Goal: Navigation & Orientation: Find specific page/section

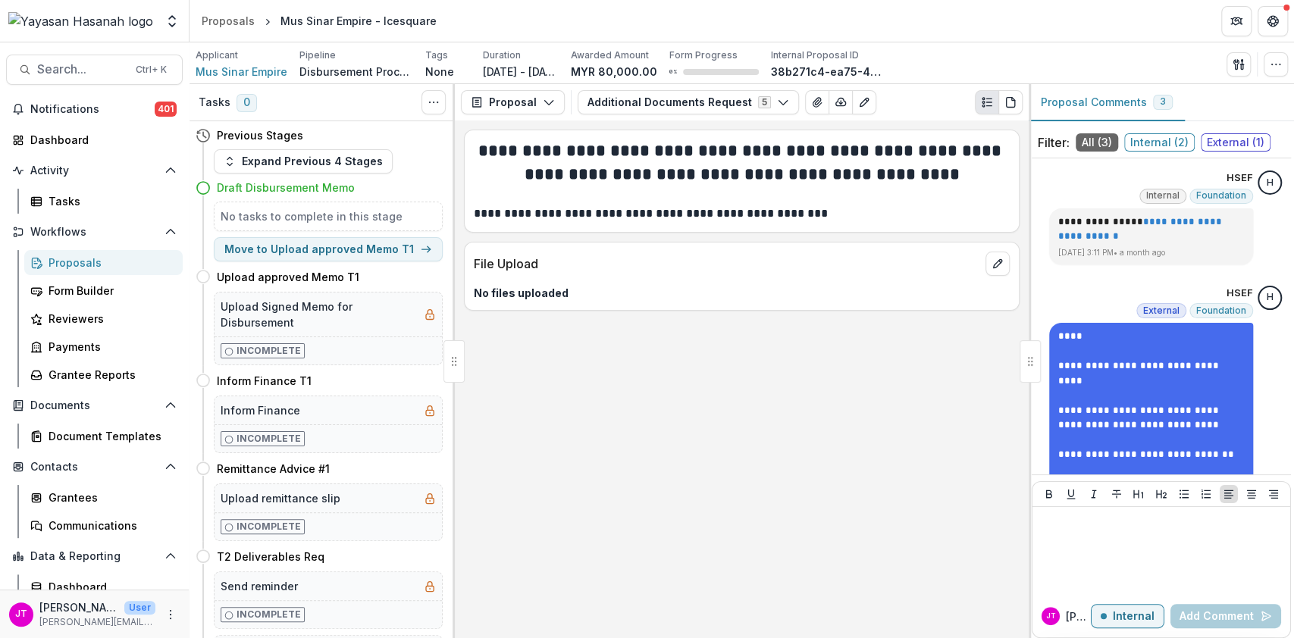
drag, startPoint x: 78, startPoint y: 253, endPoint x: 91, endPoint y: 257, distance: 13.4
click at [78, 255] on div "Proposals" at bounding box center [109, 263] width 122 height 16
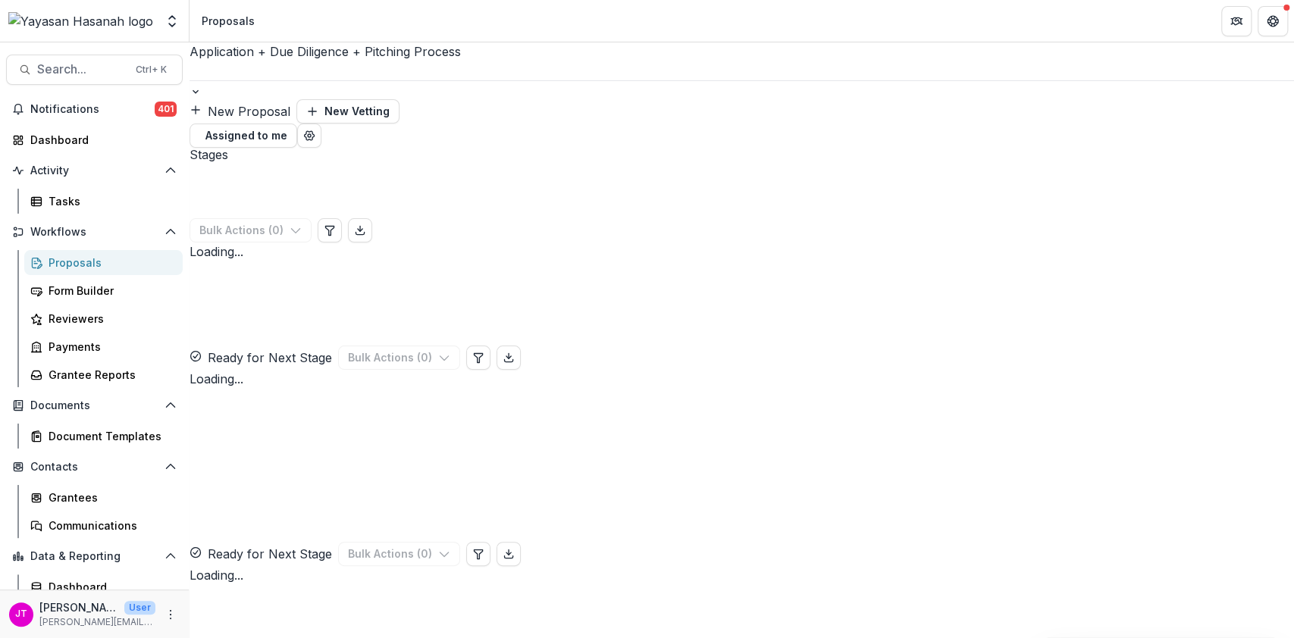
click at [342, 70] on div at bounding box center [741, 71] width 1104 height 20
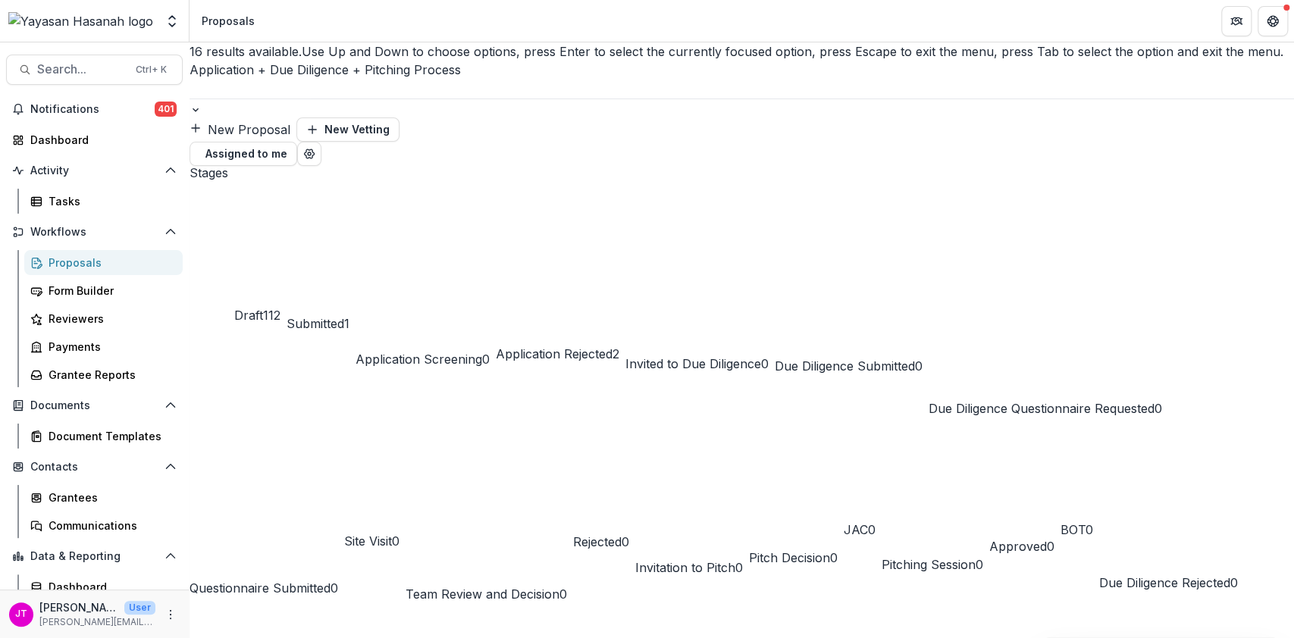
scroll to position [166, 0]
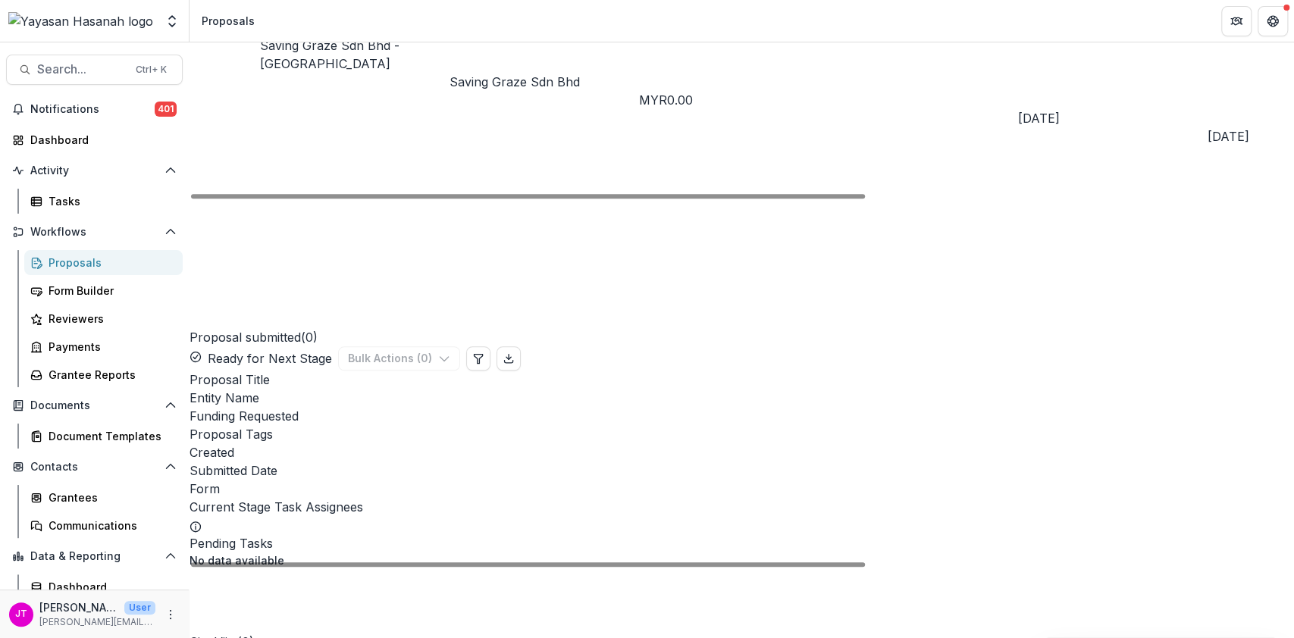
scroll to position [1200, 0]
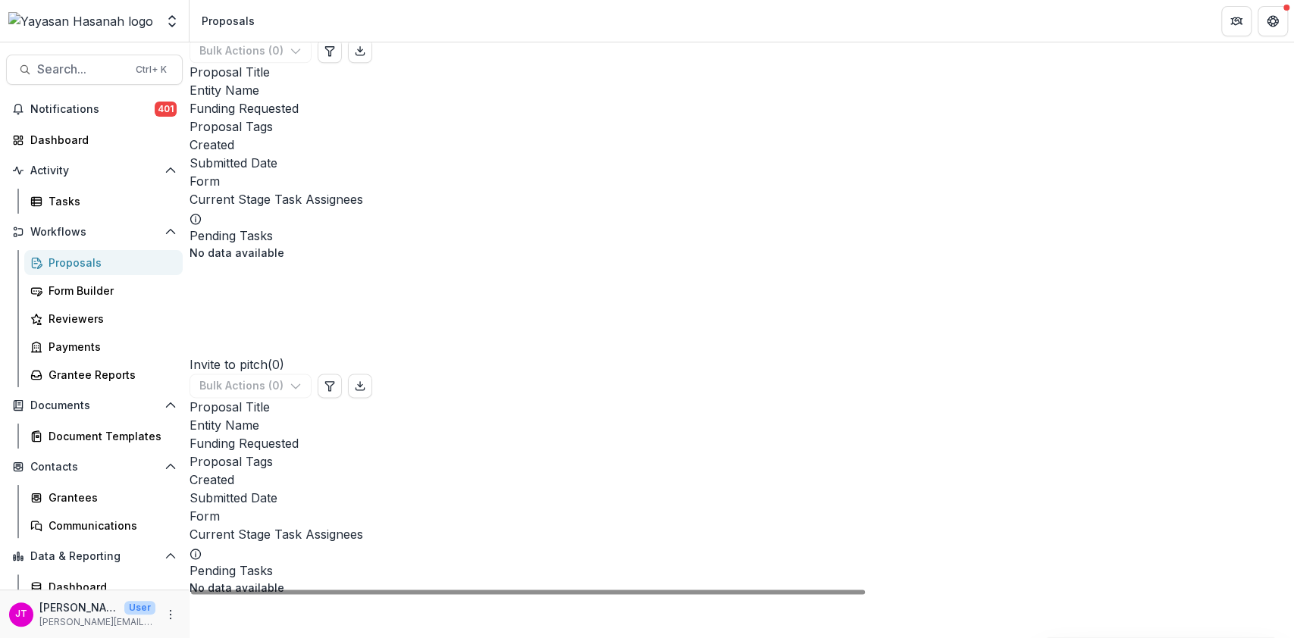
click at [97, 259] on div "Proposals" at bounding box center [109, 263] width 122 height 16
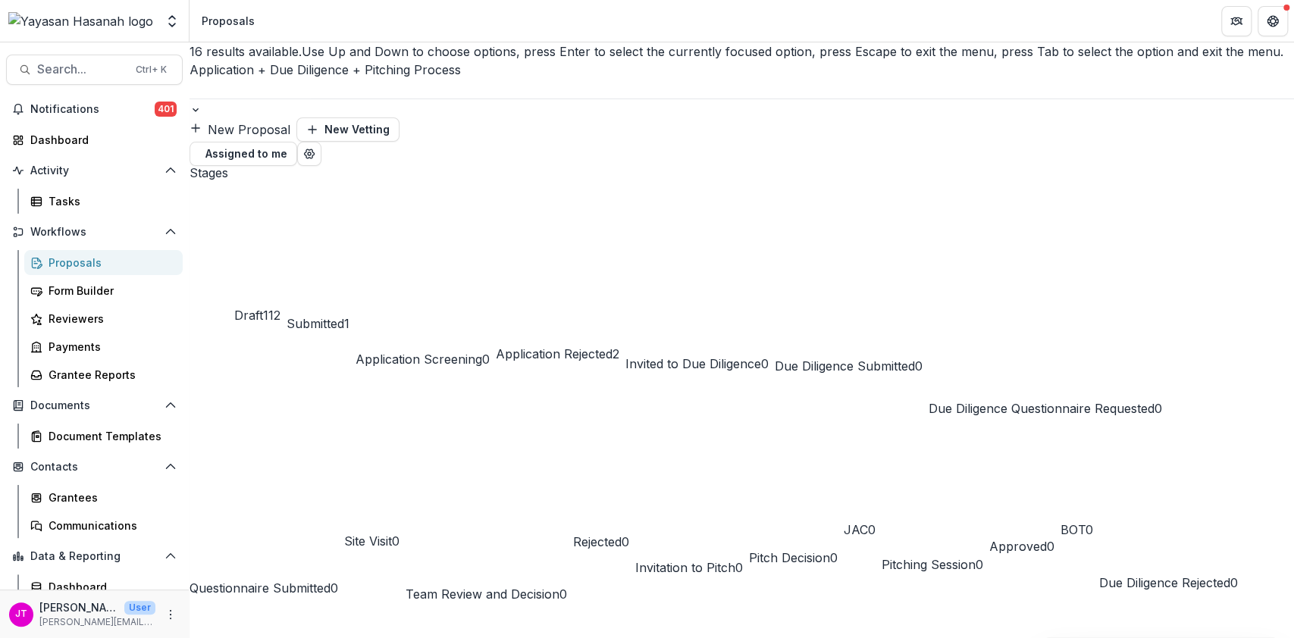
click at [380, 76] on div "Application + Due Diligence + Pitching Process" at bounding box center [741, 80] width 1104 height 38
click at [722, 117] on div "New Proposal New Vetting" at bounding box center [741, 129] width 1104 height 24
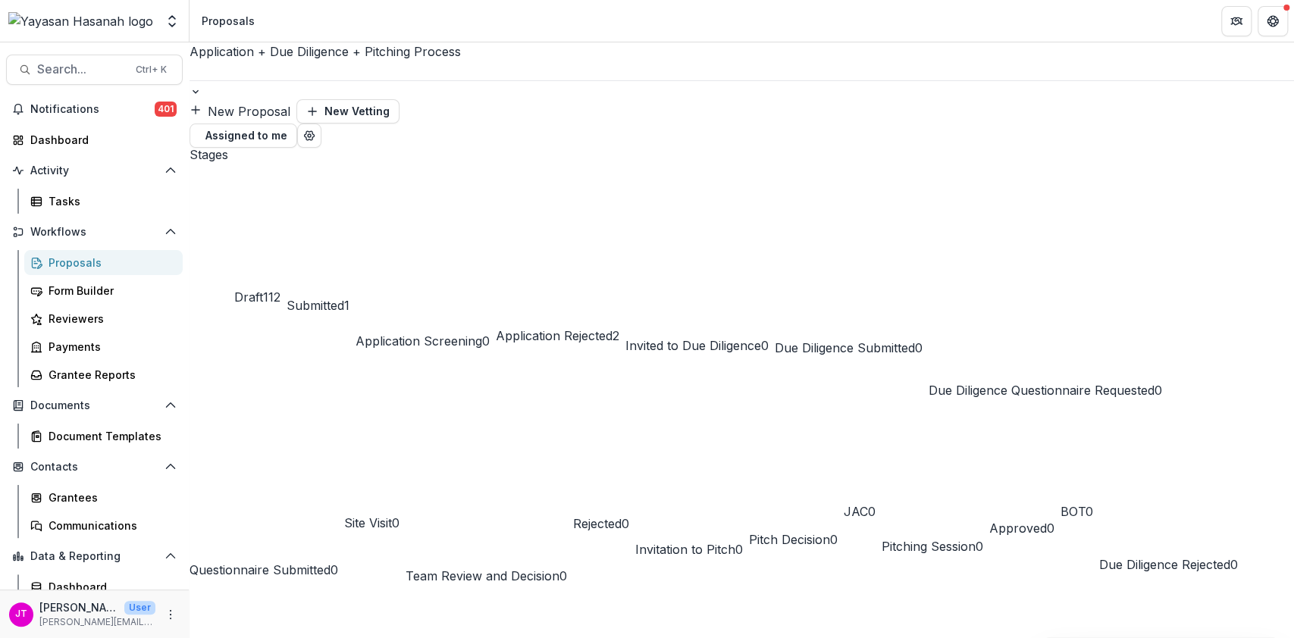
click at [310, 66] on div at bounding box center [741, 71] width 1104 height 20
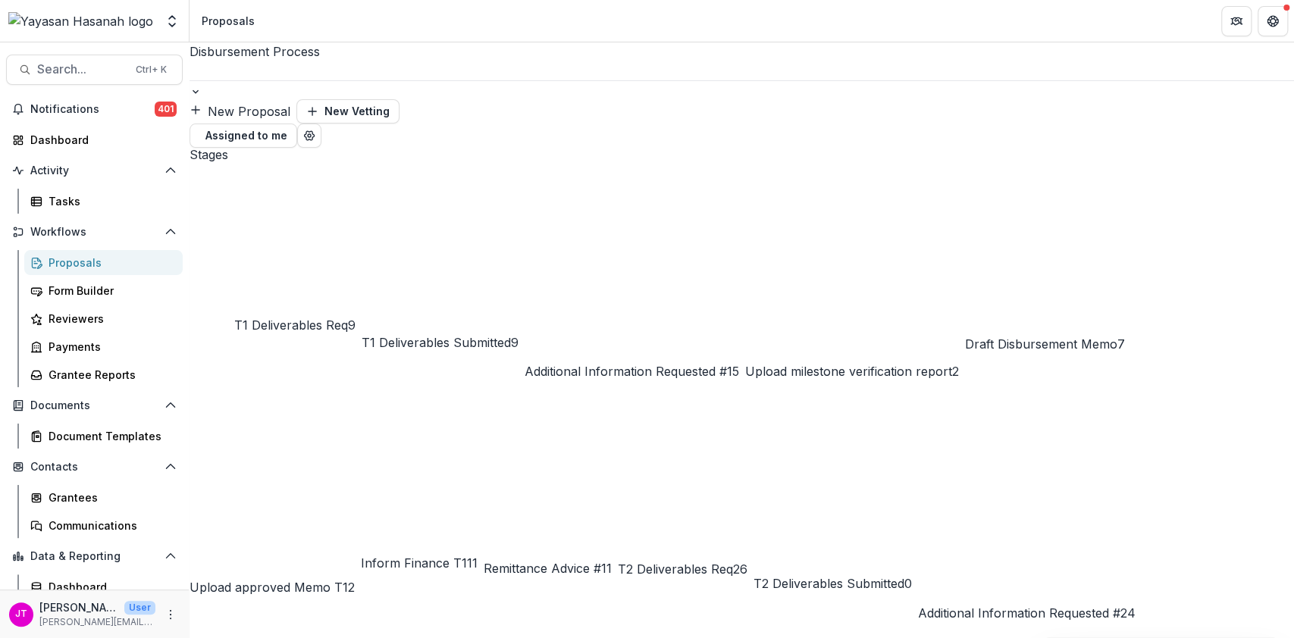
click at [304, 69] on div at bounding box center [741, 71] width 1104 height 20
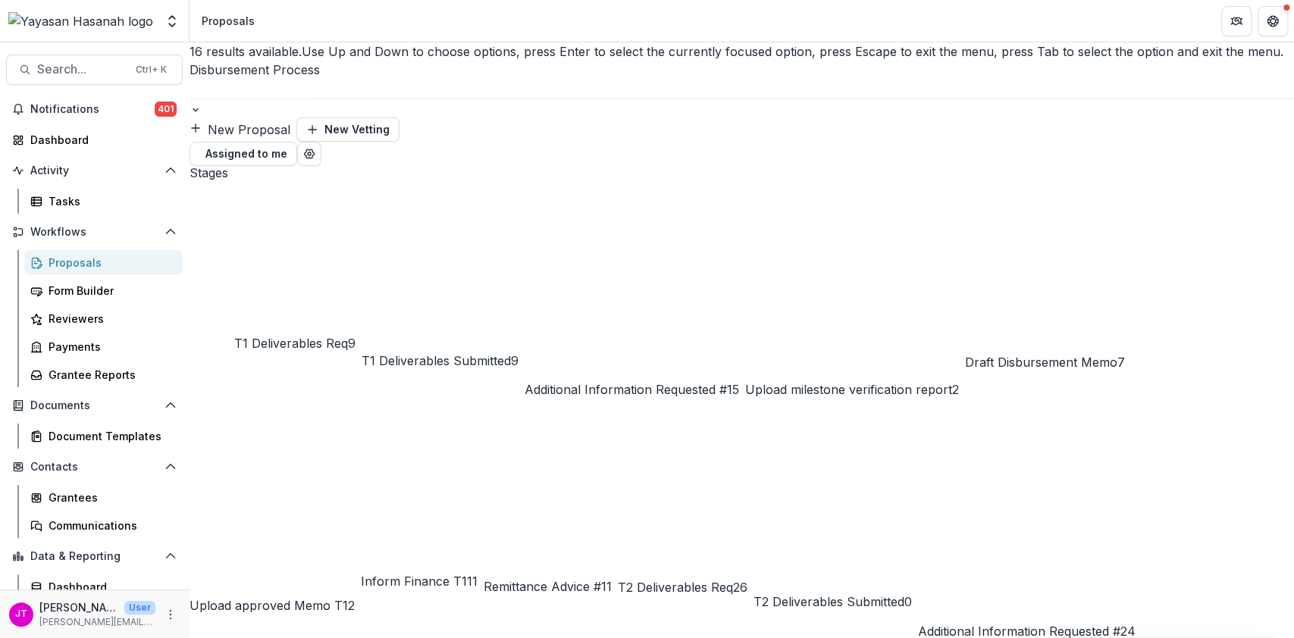
scroll to position [202, 0]
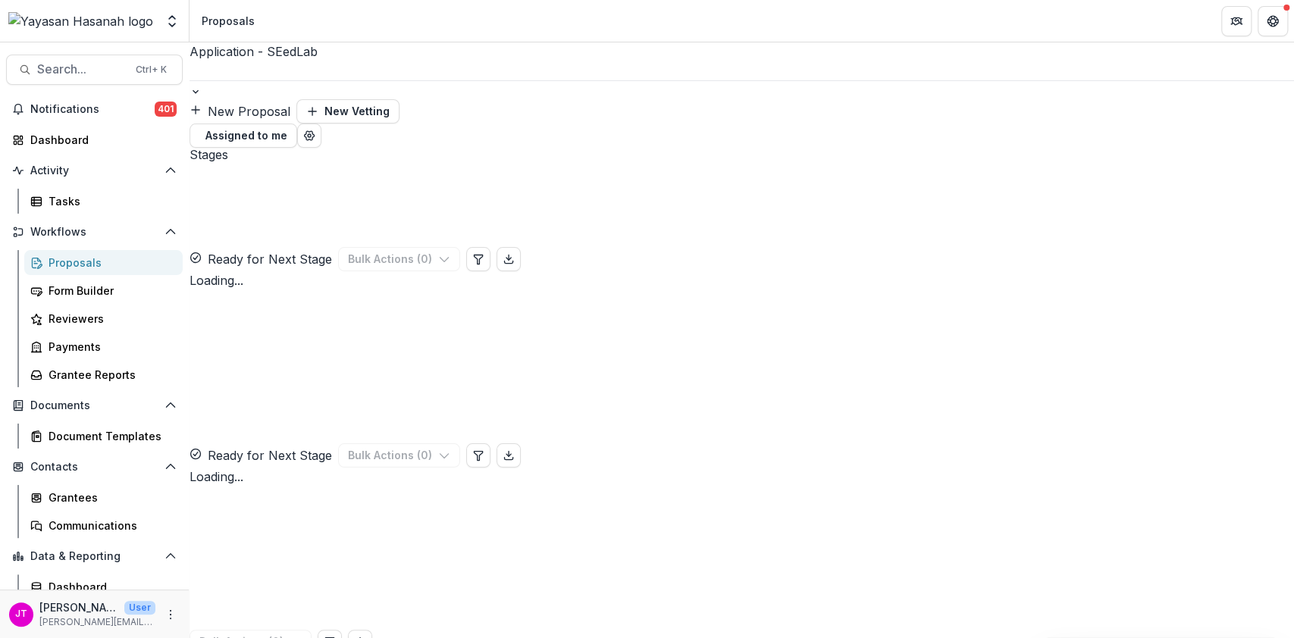
click at [312, 220] on div "Submitted ( ) Ready for Next Stage Bulk Actions ( 0 ) Loading... Loading..." at bounding box center [741, 225] width 1104 height 127
click at [333, 80] on div at bounding box center [741, 89] width 1104 height 19
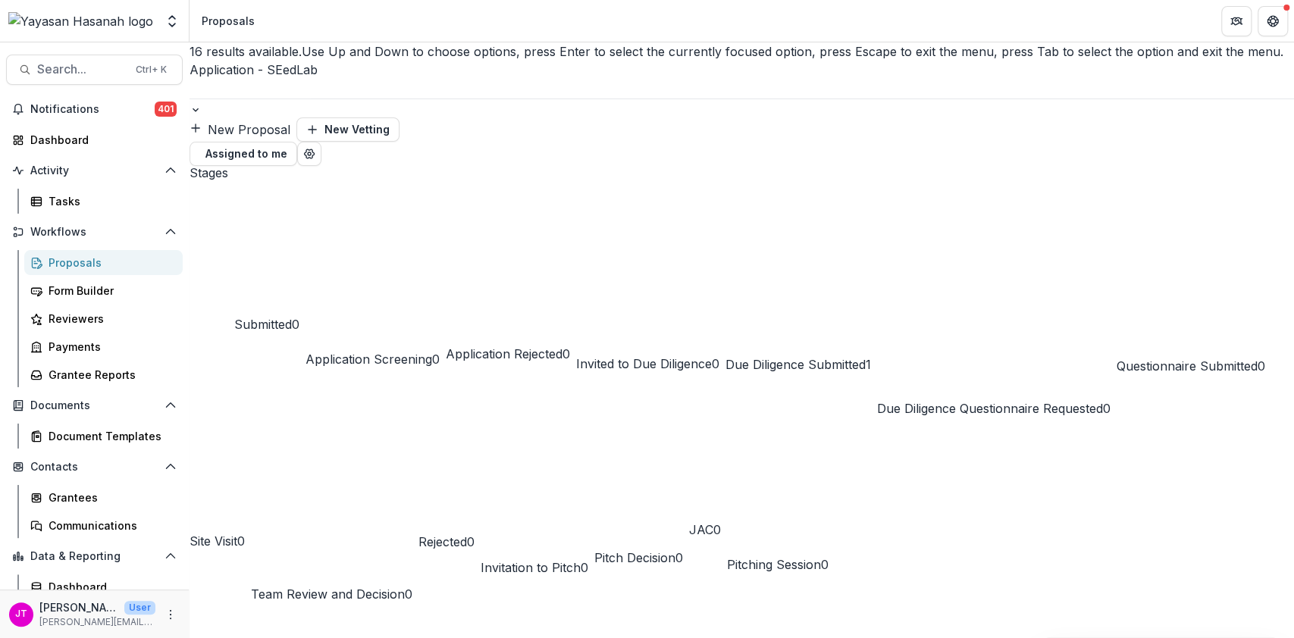
scroll to position [202, 0]
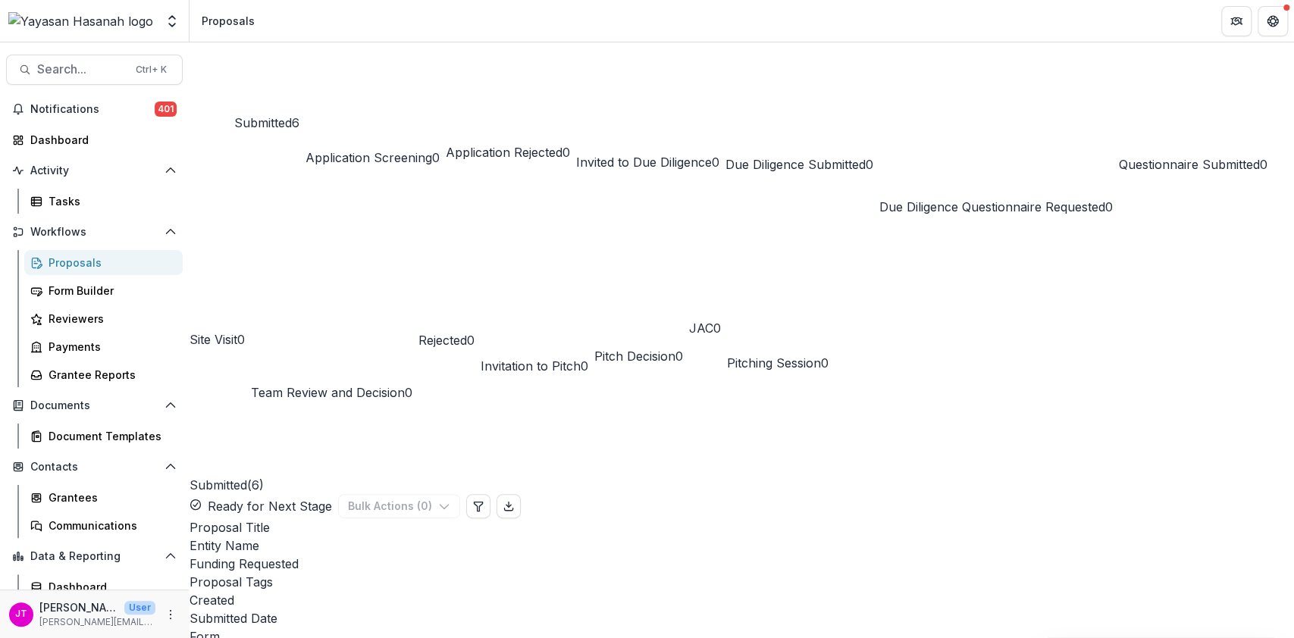
scroll to position [101, 0]
